Goal: Task Accomplishment & Management: Manage account settings

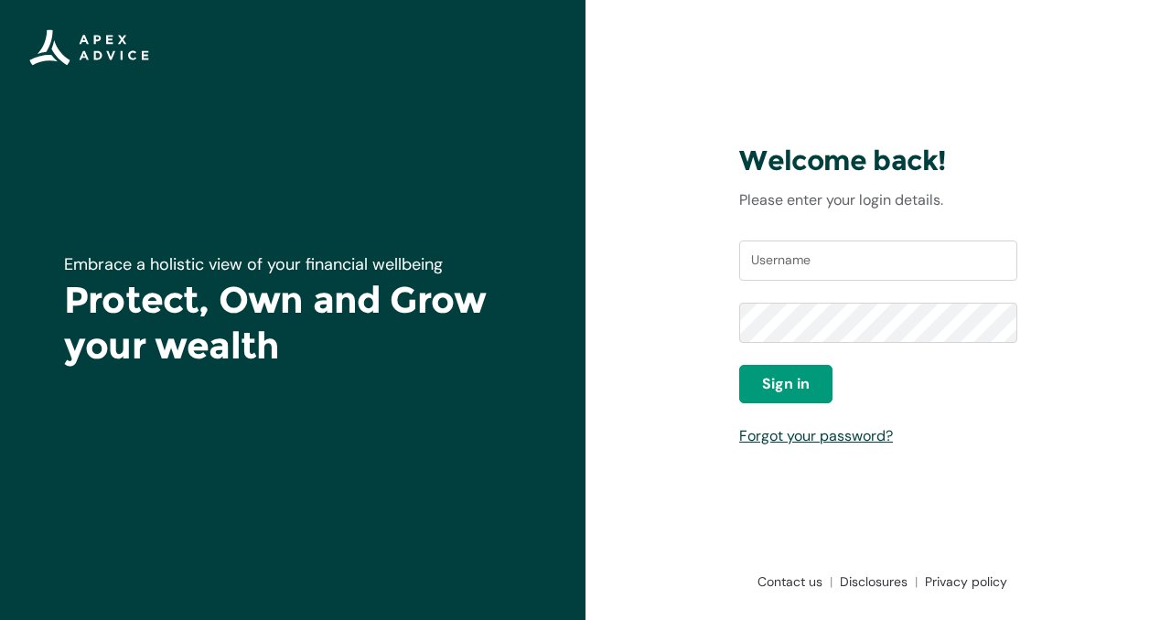
click at [774, 285] on div "Username" at bounding box center [878, 272] width 278 height 62
click at [774, 271] on input "Username" at bounding box center [878, 261] width 278 height 40
click at [782, 264] on input "Username" at bounding box center [878, 261] width 278 height 40
type input "gabrielmoni.project@gmail.com"
click at [819, 392] on button "Sign in" at bounding box center [785, 384] width 93 height 38
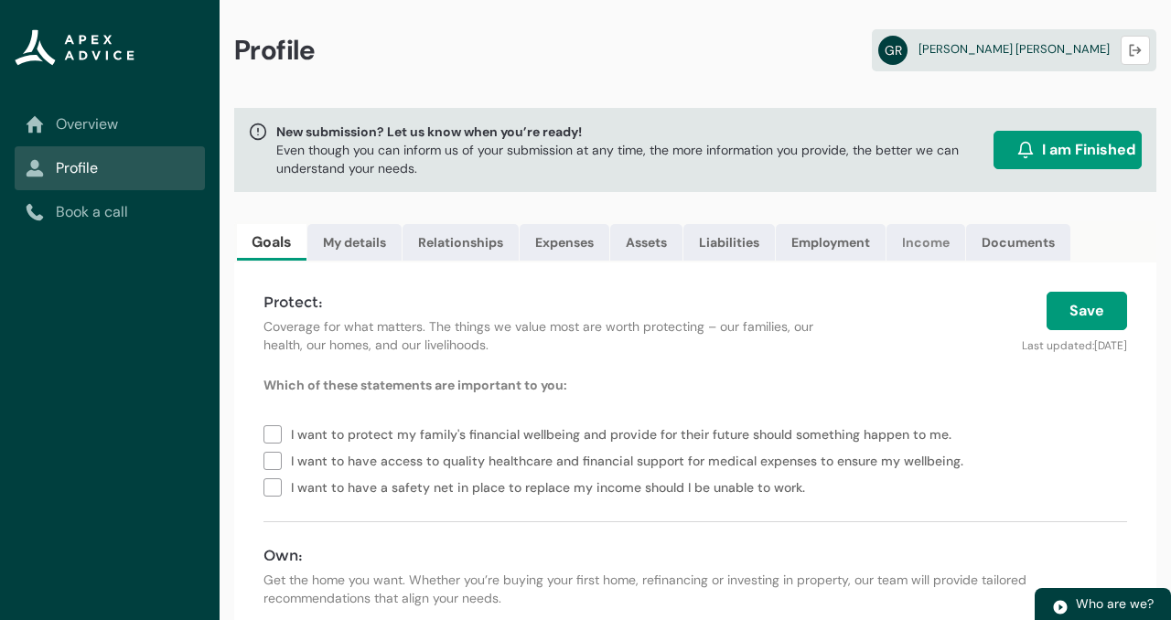
click at [931, 243] on link "Income" at bounding box center [926, 242] width 79 height 37
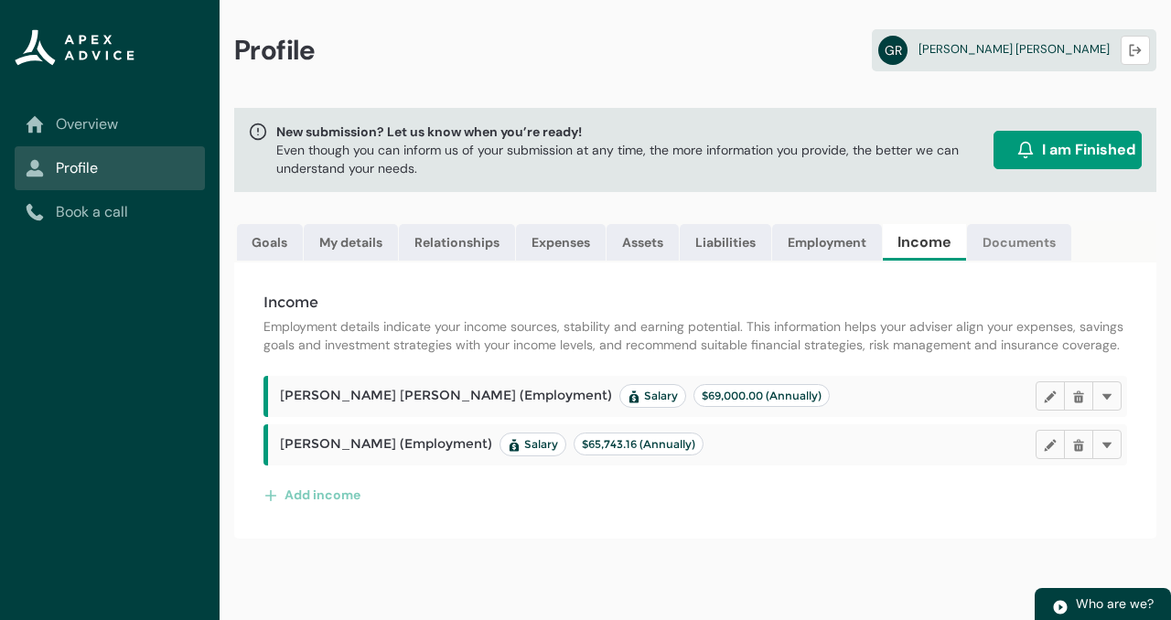
click at [998, 250] on link "Documents" at bounding box center [1019, 242] width 104 height 37
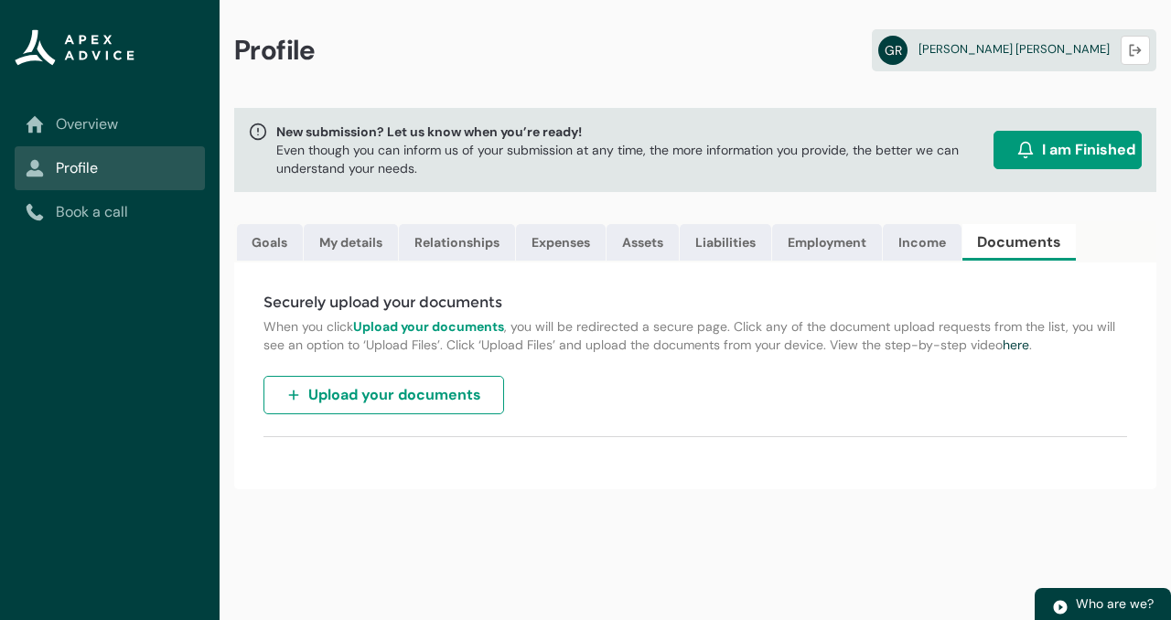
click at [468, 396] on span "Upload your documents" at bounding box center [394, 395] width 173 height 22
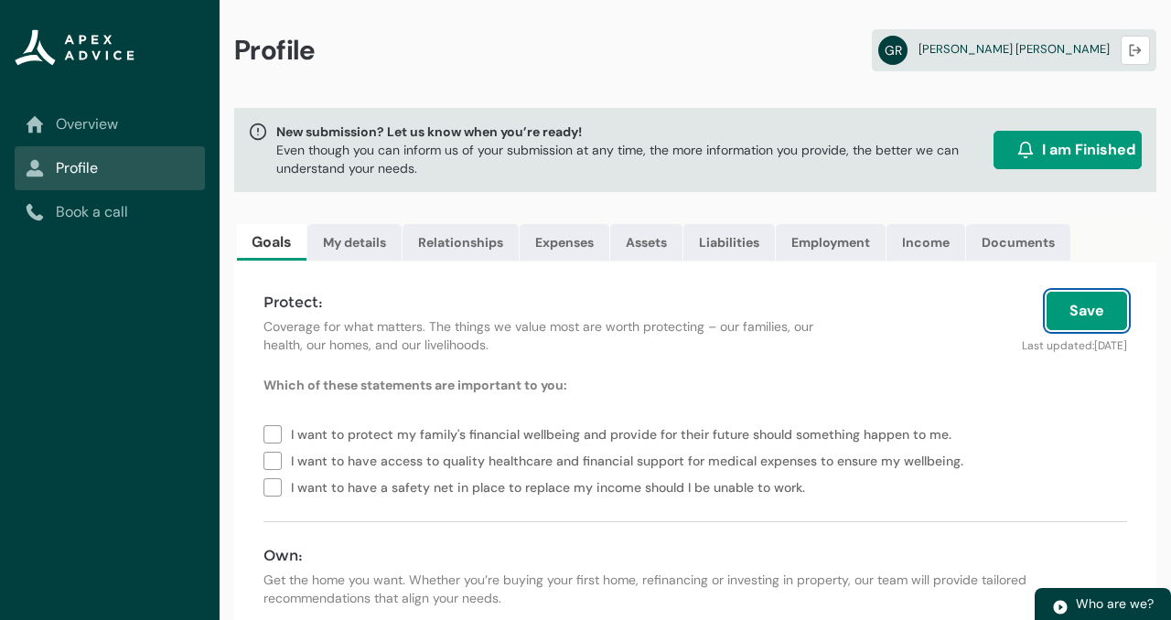
click at [1077, 314] on button "Save" at bounding box center [1087, 311] width 81 height 38
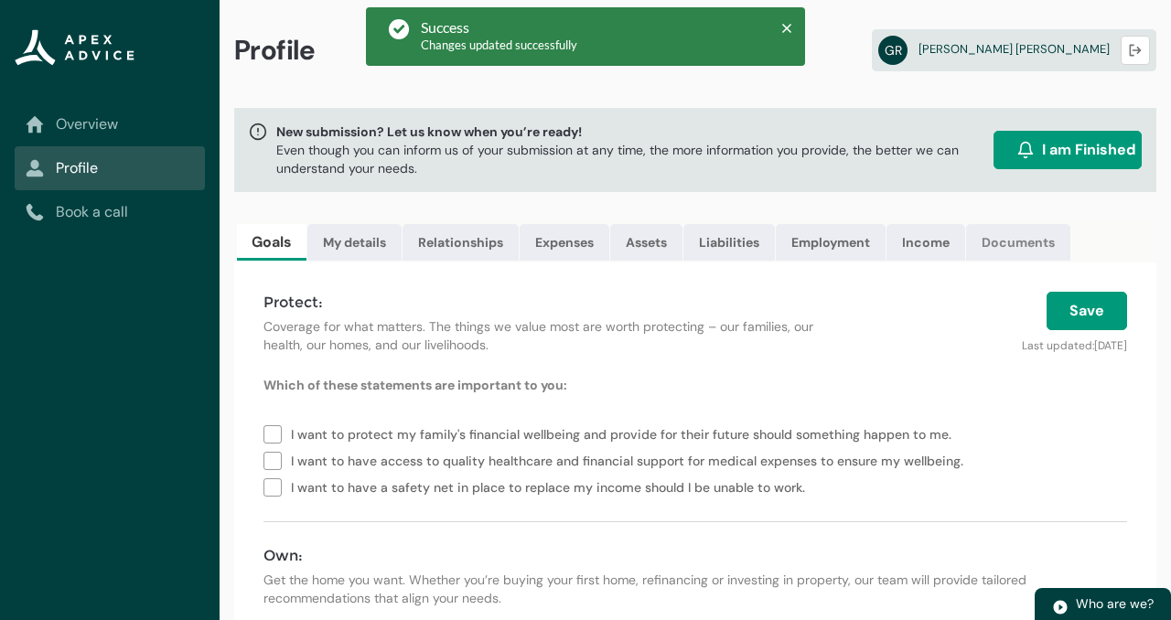
click at [1021, 239] on link "Documents" at bounding box center [1018, 242] width 104 height 37
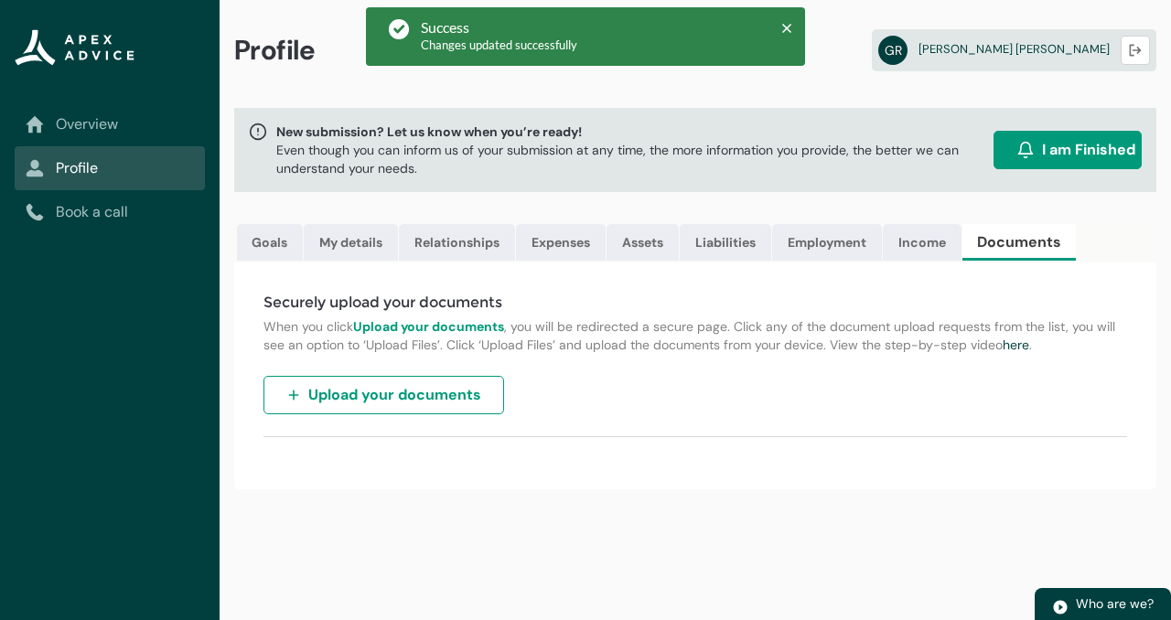
click at [425, 397] on span "Upload your documents" at bounding box center [394, 395] width 173 height 22
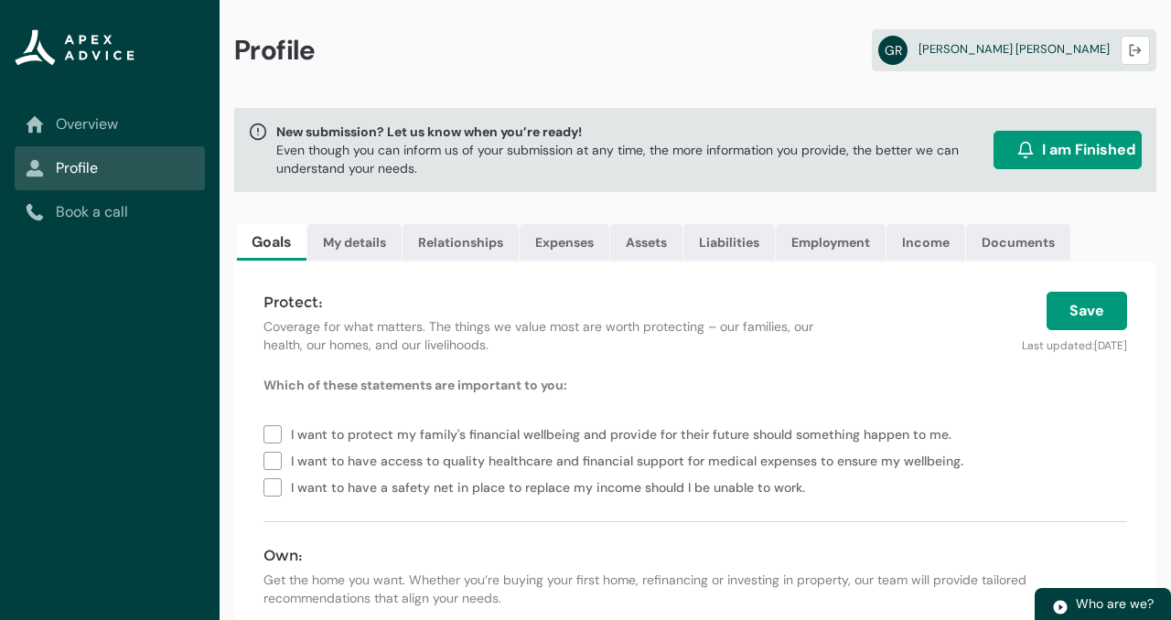
click at [697, 103] on div "Profile GR Gabriel Robbins Logout" at bounding box center [696, 54] width 952 height 108
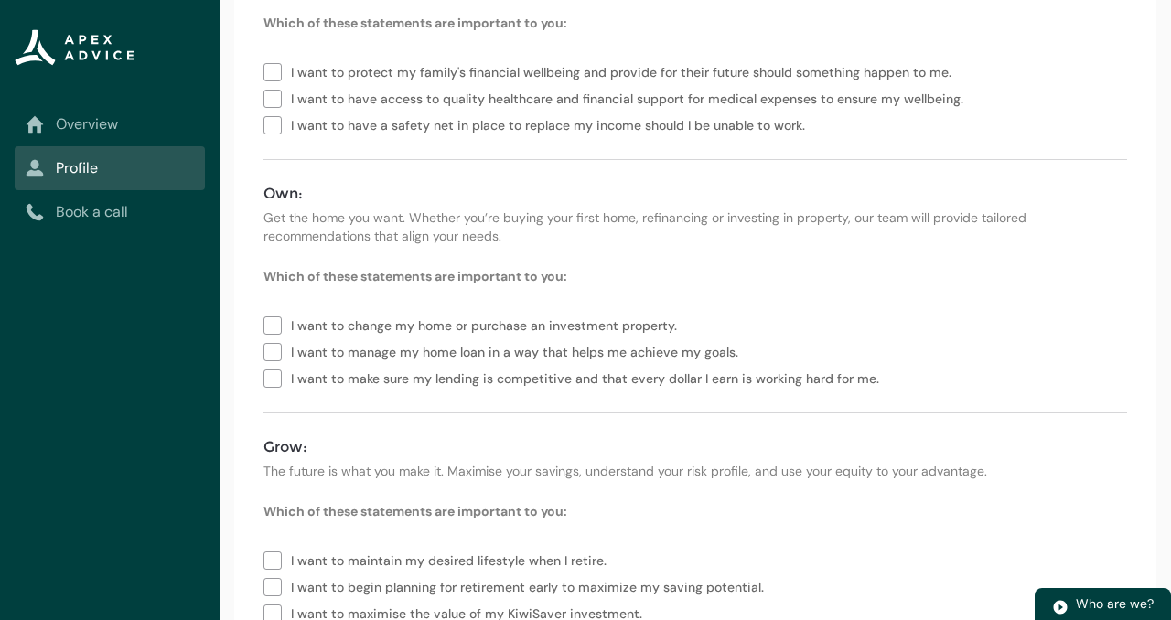
scroll to position [190, 0]
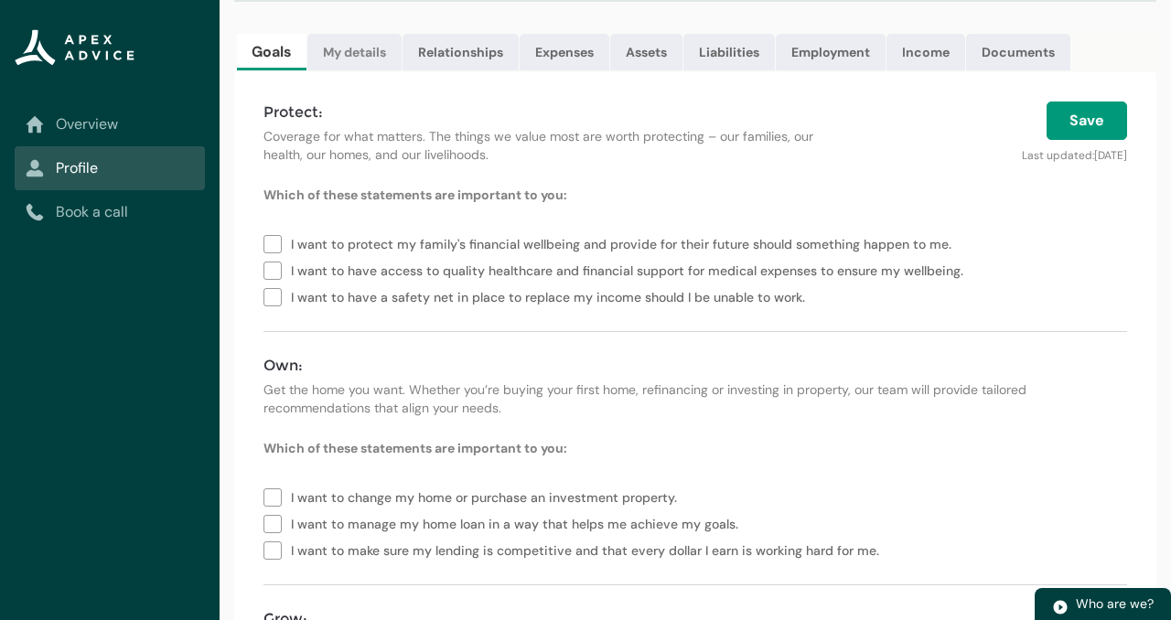
click at [341, 37] on link "My details" at bounding box center [354, 52] width 94 height 37
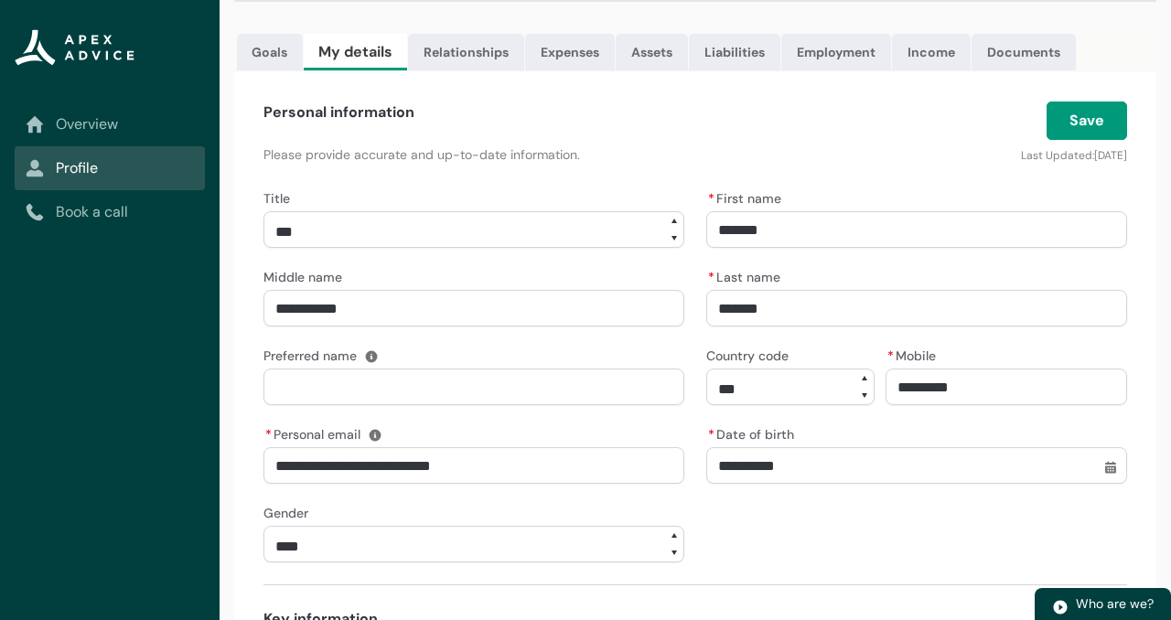
click at [505, 340] on div "**********" at bounding box center [696, 374] width 864 height 377
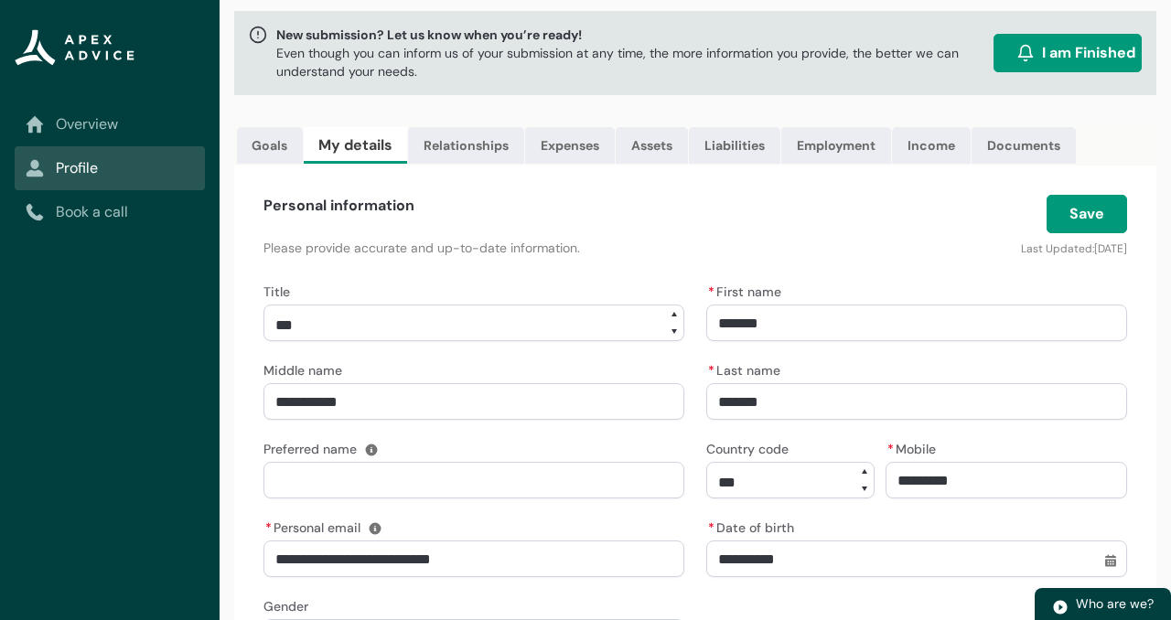
scroll to position [0, 0]
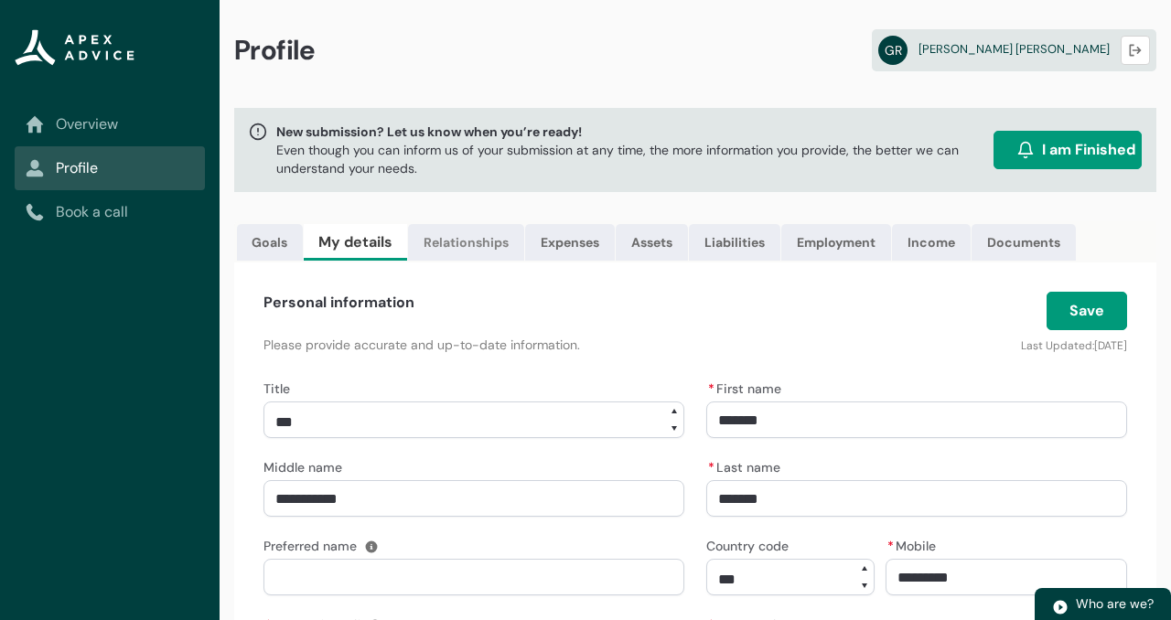
click at [475, 250] on link "Relationships" at bounding box center [466, 242] width 116 height 37
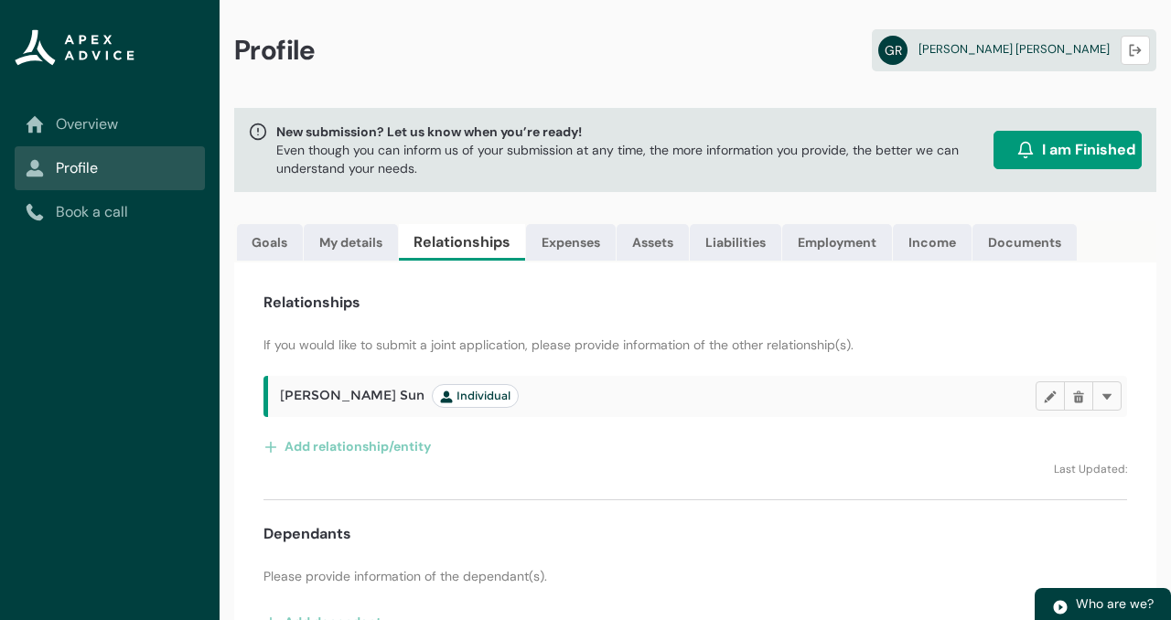
scroll to position [46, 0]
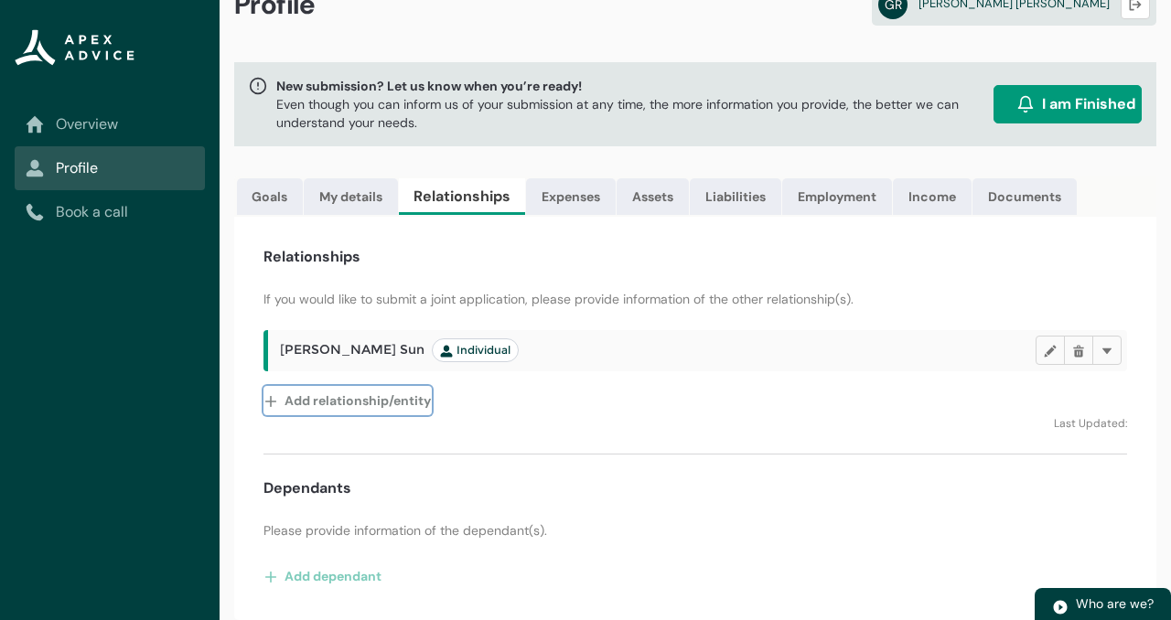
click at [374, 397] on button "Add relationship/entity" at bounding box center [348, 400] width 168 height 29
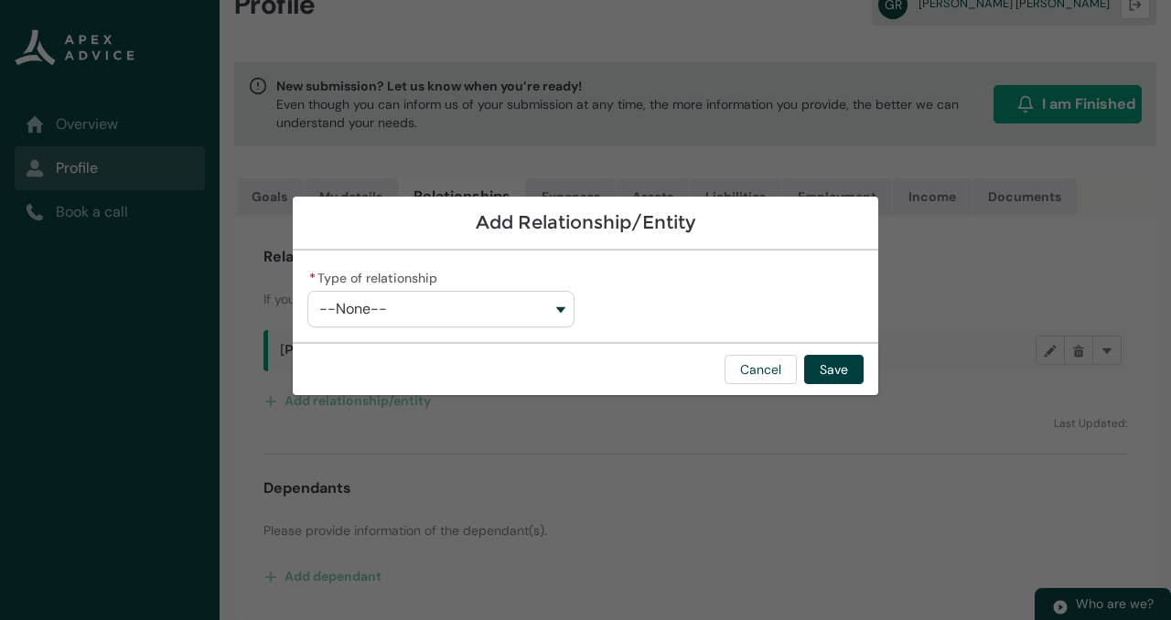
click at [513, 306] on button "--None--" at bounding box center [440, 309] width 267 height 37
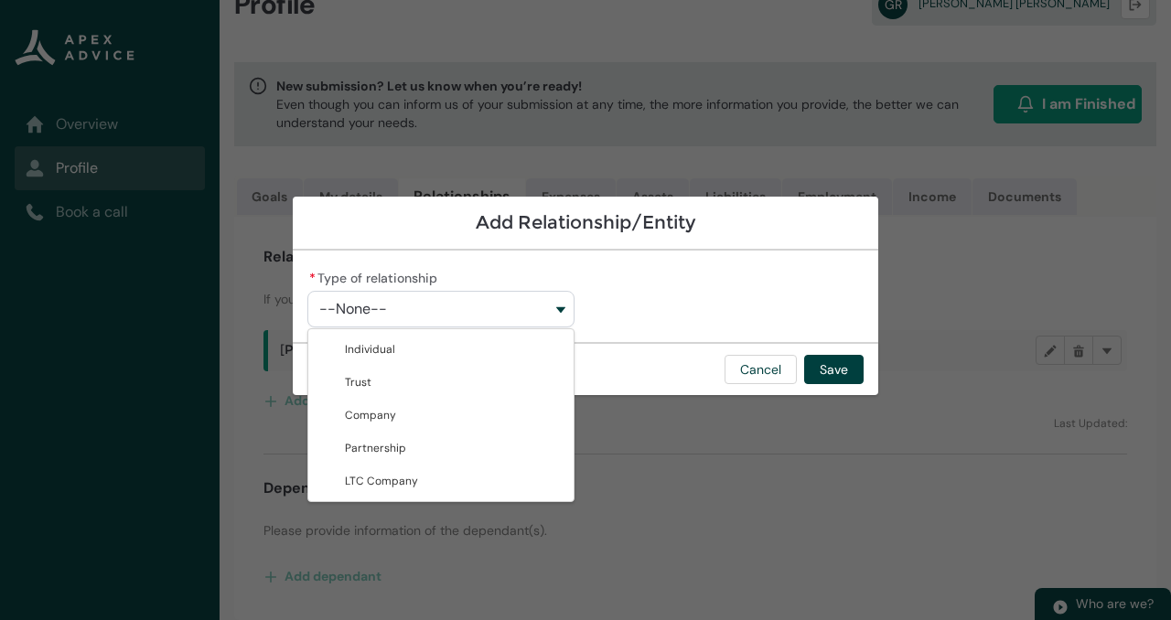
click at [683, 343] on div "Add Relationship/Entity * Type of relationship --None-- Individual Trust Compan…" at bounding box center [586, 310] width 586 height 620
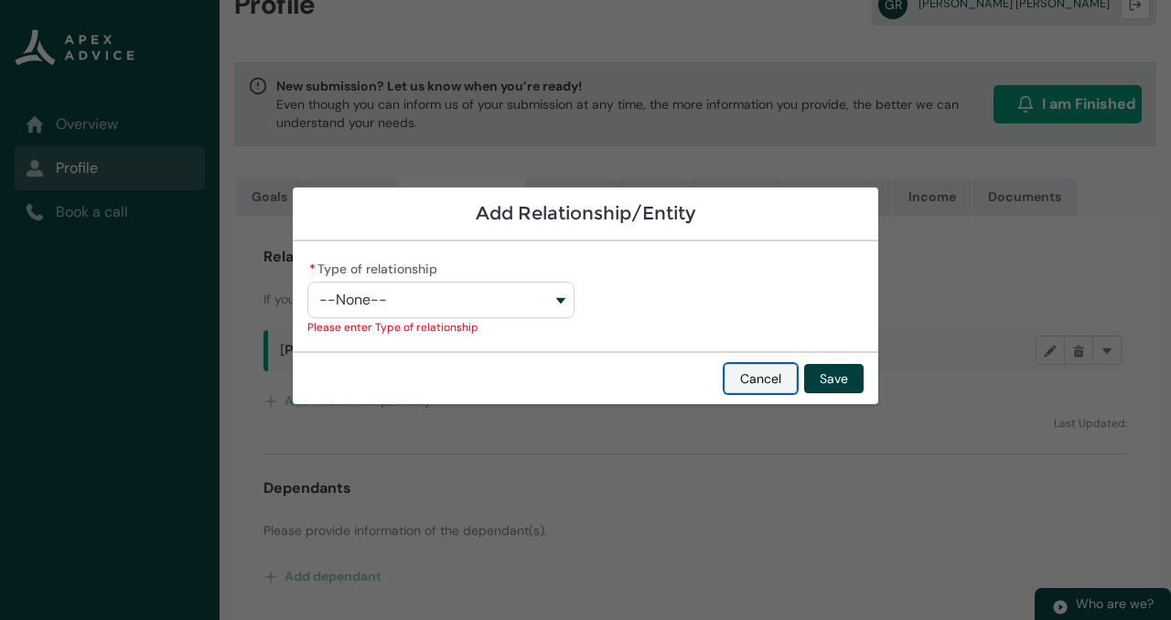
click at [765, 374] on button "Cancel" at bounding box center [761, 378] width 72 height 29
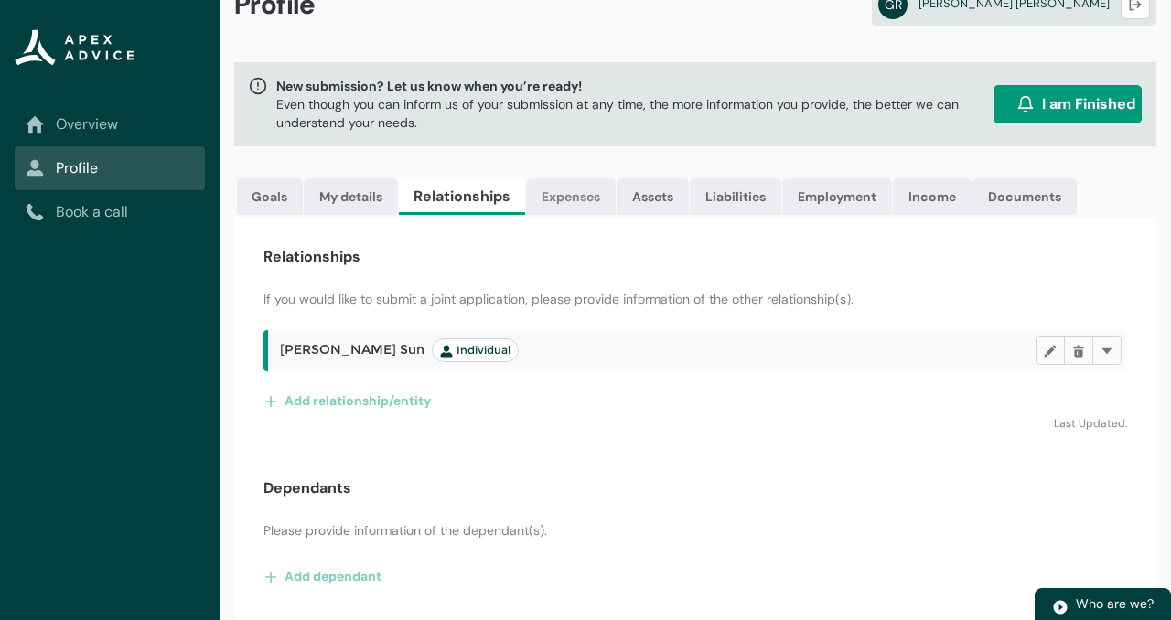
click at [593, 193] on link "Expenses" at bounding box center [571, 196] width 90 height 37
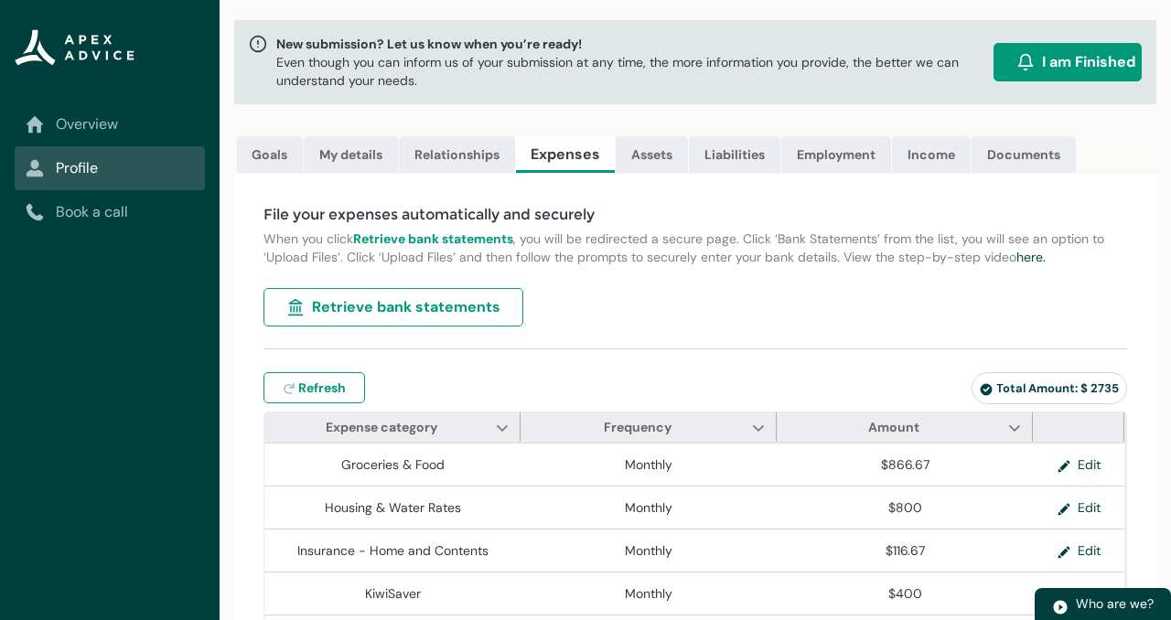
scroll to position [90, 0]
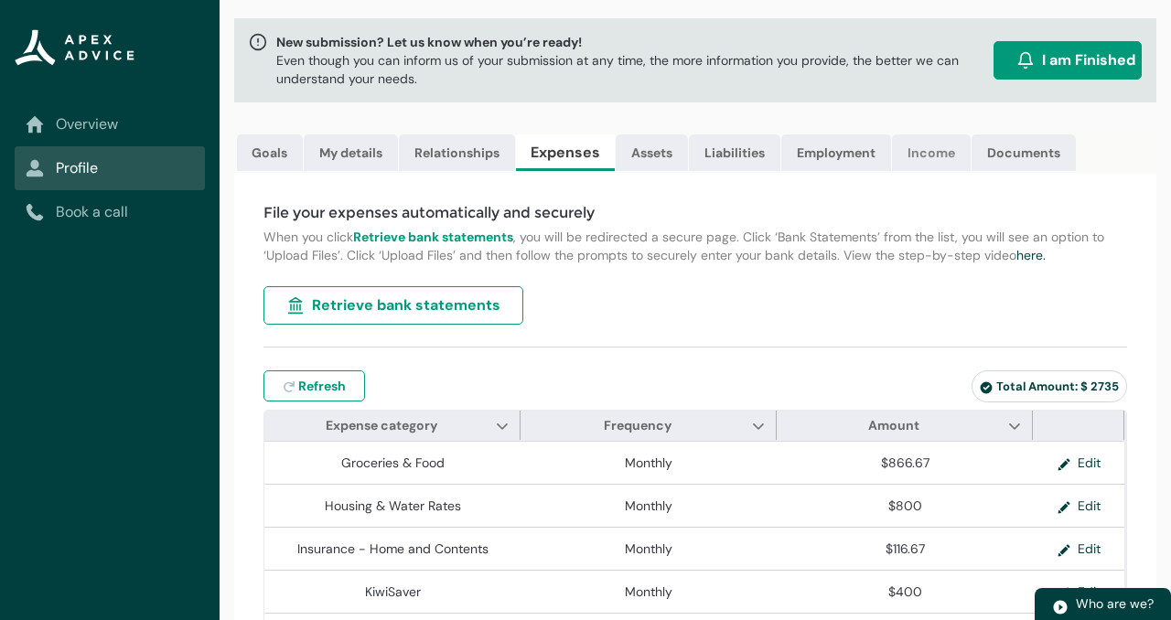
click at [935, 157] on link "Income" at bounding box center [931, 152] width 79 height 37
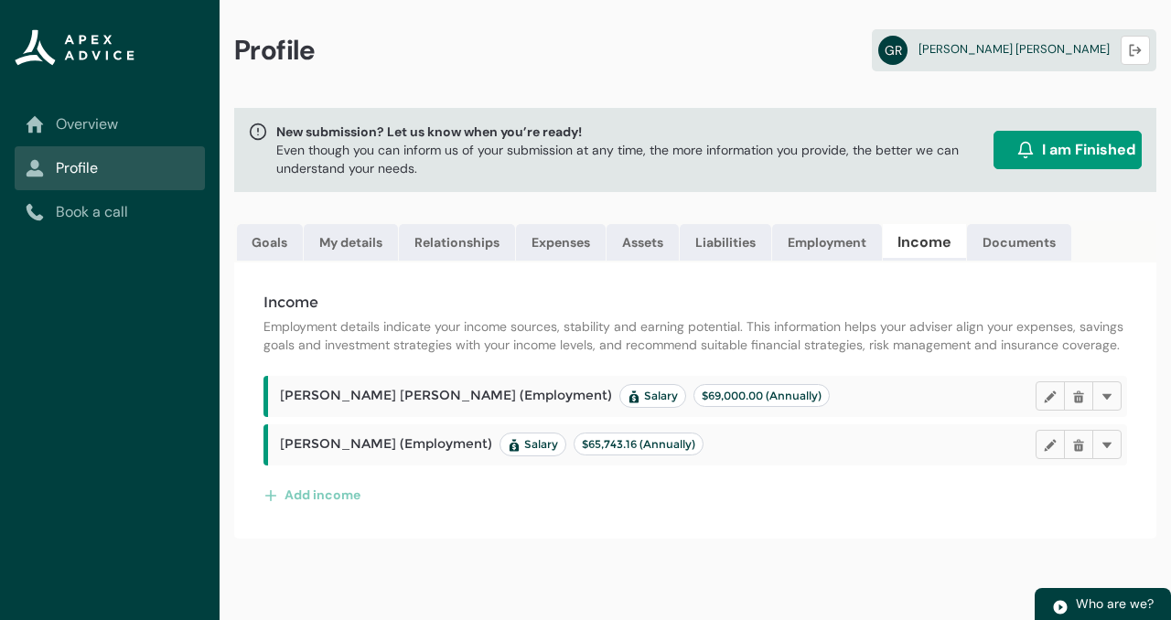
scroll to position [0, 0]
